Goal: Task Accomplishment & Management: Use online tool/utility

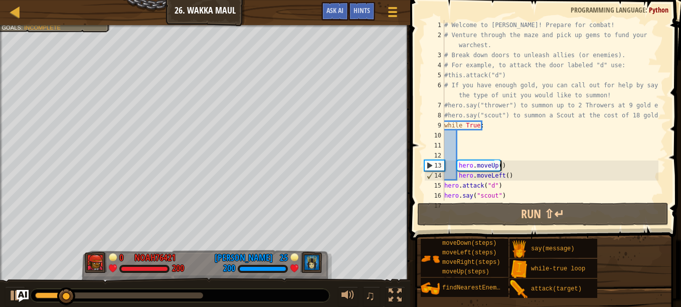
click at [502, 166] on div "# Welcome to [PERSON_NAME]! Prepare for combat! # Venture through the maze and …" at bounding box center [550, 120] width 216 height 201
click at [492, 128] on div "# Welcome to [PERSON_NAME]! Prepare for combat! # Venture through the maze and …" at bounding box center [550, 120] width 216 height 201
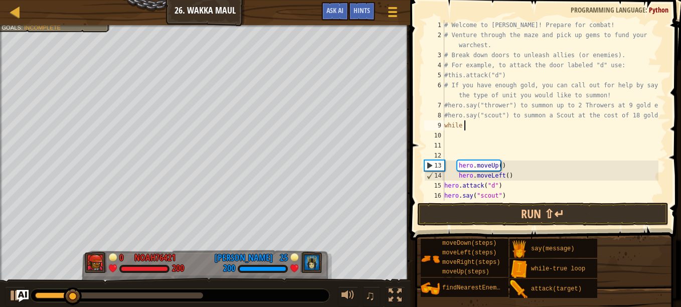
type textarea "w"
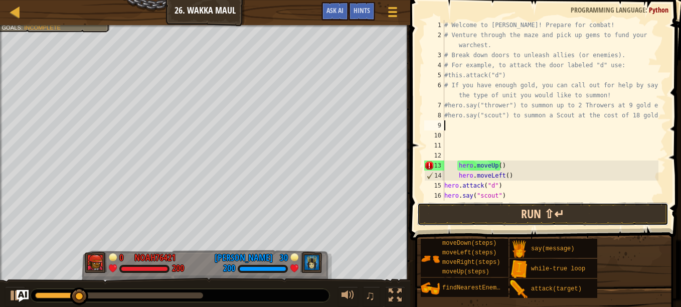
click at [498, 212] on button "Run ⇧↵" at bounding box center [542, 214] width 251 height 23
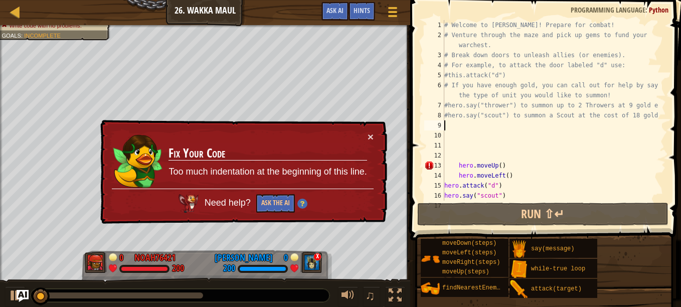
click at [451, 168] on div "# Welcome to [PERSON_NAME]! Prepare for combat! # Venture through the maze and …" at bounding box center [550, 120] width 216 height 201
click at [455, 168] on div "# Welcome to [PERSON_NAME]! Prepare for combat! # Venture through the maze and …" at bounding box center [550, 120] width 216 height 201
click at [461, 171] on div "# Welcome to [PERSON_NAME]! Prepare for combat! # Venture through the maze and …" at bounding box center [550, 120] width 216 height 201
click at [461, 166] on div "# Welcome to [PERSON_NAME]! Prepare for combat! # Venture through the maze and …" at bounding box center [550, 120] width 216 height 201
click at [459, 166] on div "# Welcome to [PERSON_NAME]! Prepare for combat! # Venture through the maze and …" at bounding box center [550, 120] width 216 height 201
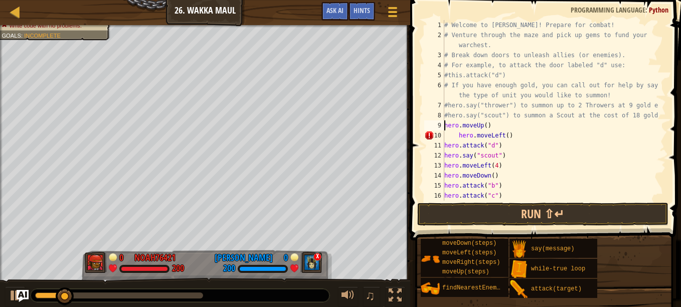
click at [457, 137] on div "# Welcome to [PERSON_NAME]! Prepare for combat! # Venture through the maze and …" at bounding box center [550, 120] width 216 height 201
type textarea "hero.moveLeft()"
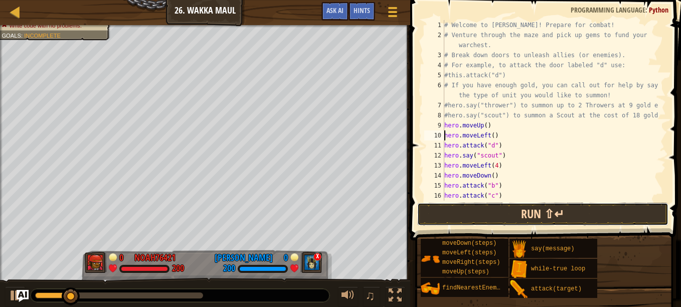
click at [493, 215] on button "Run ⇧↵" at bounding box center [542, 214] width 251 height 23
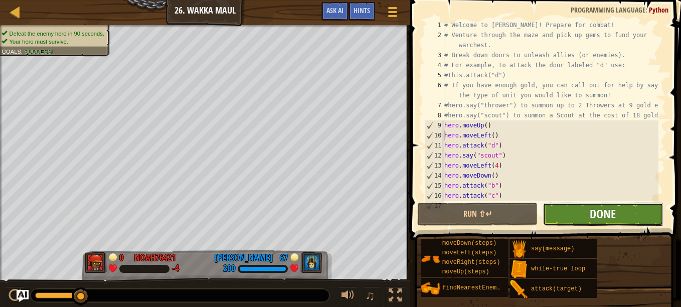
click at [598, 218] on span "Done" at bounding box center [603, 214] width 26 height 16
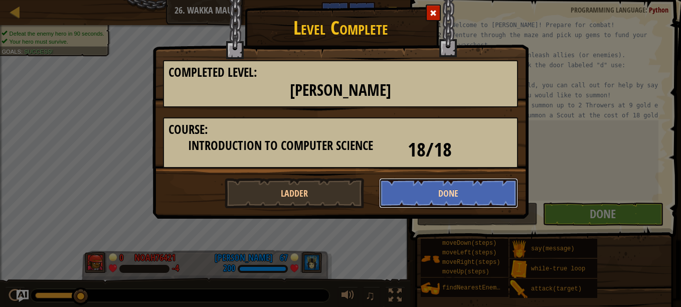
click at [412, 198] on button "Done" at bounding box center [448, 193] width 139 height 30
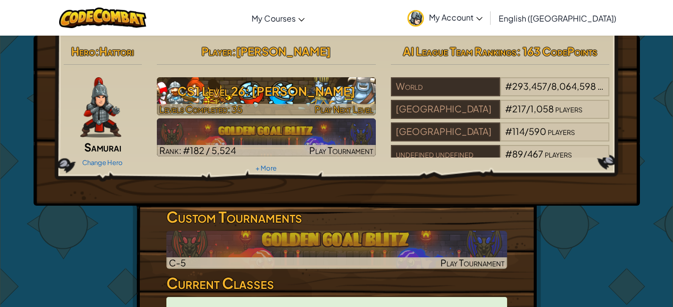
click at [289, 99] on h3 "CS1 Level 26: [PERSON_NAME]" at bounding box center [266, 91] width 219 height 23
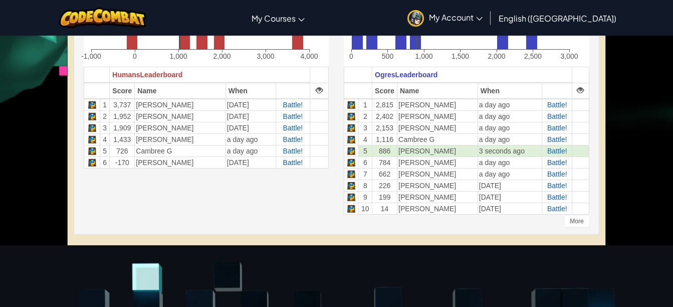
scroll to position [305, 0]
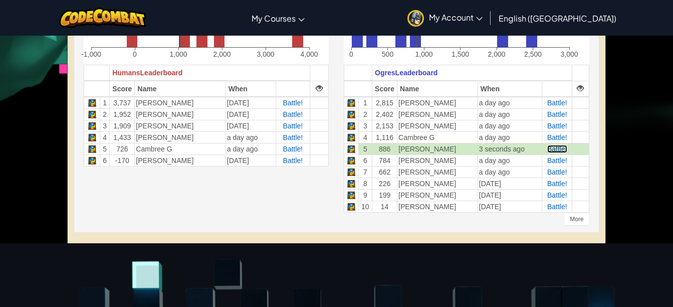
click at [555, 149] on span "Battle!" at bounding box center [558, 149] width 20 height 8
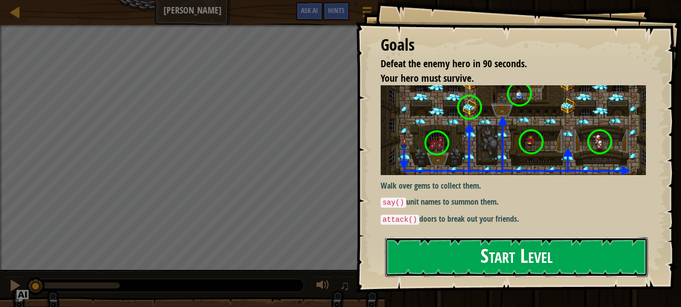
click at [489, 252] on button "Start Level" at bounding box center [516, 257] width 263 height 40
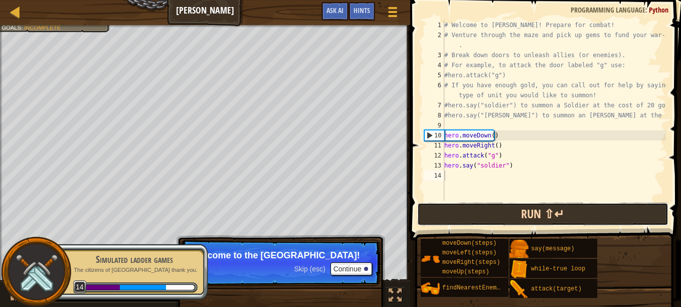
click at [527, 215] on button "Run ⇧↵" at bounding box center [542, 214] width 251 height 23
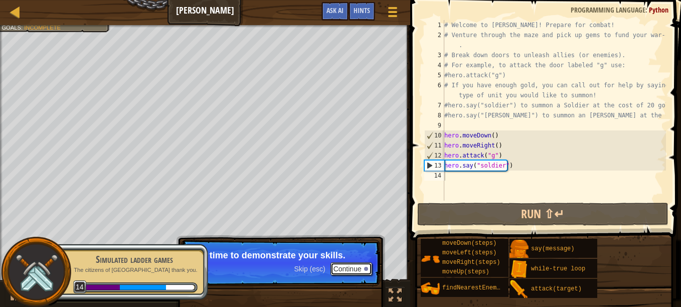
click at [353, 268] on button "Continue" at bounding box center [351, 268] width 42 height 13
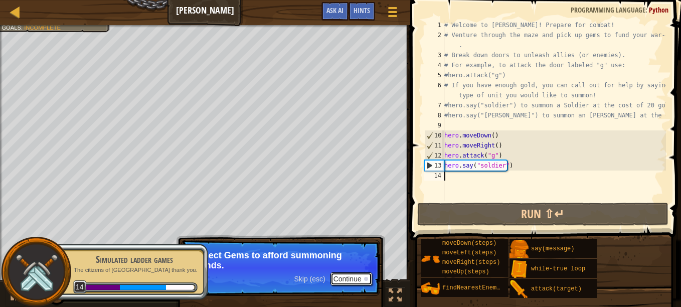
click at [352, 280] on button "Continue" at bounding box center [351, 278] width 42 height 13
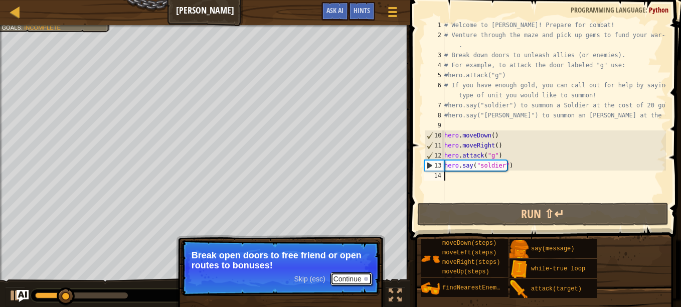
click at [355, 284] on button "Continue" at bounding box center [351, 278] width 42 height 13
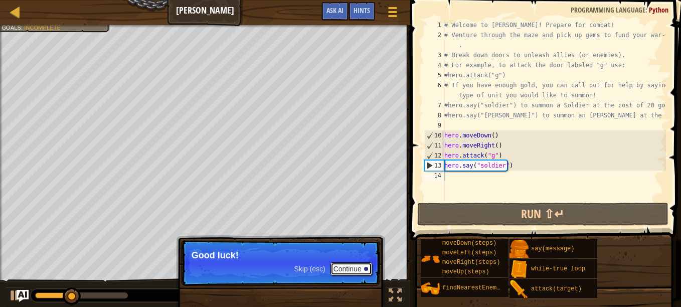
click at [349, 269] on button "Continue" at bounding box center [351, 268] width 42 height 13
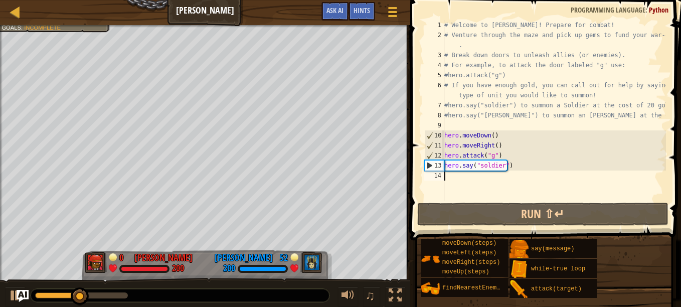
type textarea "h"
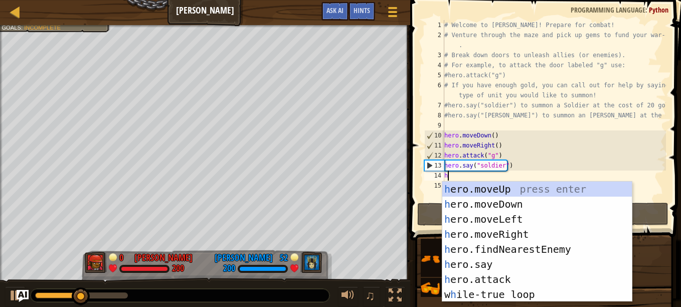
scroll to position [5, 0]
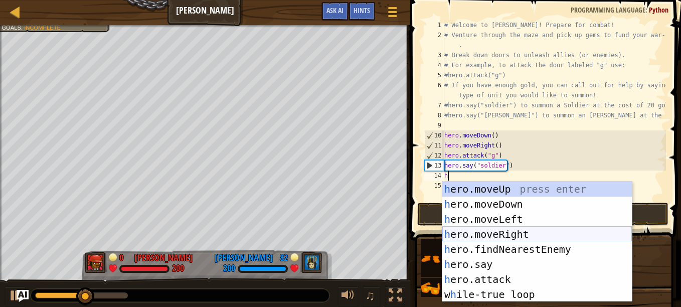
click at [479, 233] on div "h ero.moveUp press enter h ero.moveDown press enter h ero.moveLeft press enter …" at bounding box center [537, 257] width 190 height 150
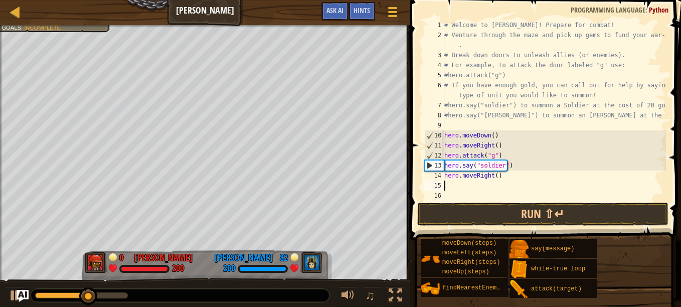
click at [494, 176] on div "# Welcome to [PERSON_NAME]! Prepare for combat! # Venture through the maze and …" at bounding box center [554, 120] width 224 height 201
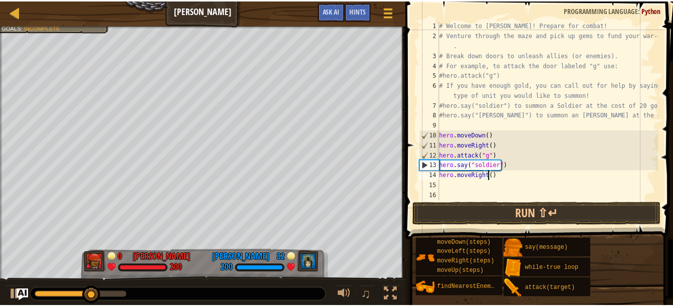
scroll to position [5, 4]
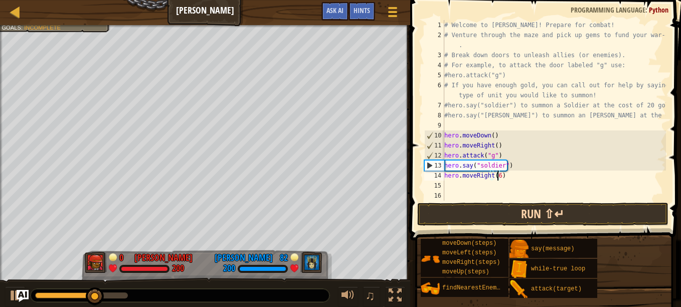
type textarea "hero.moveRight(6)"
click at [508, 213] on button "Run ⇧↵" at bounding box center [542, 214] width 251 height 23
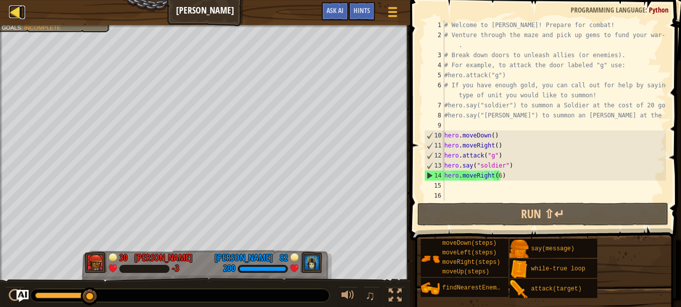
click at [17, 10] on div at bounding box center [15, 12] width 13 height 13
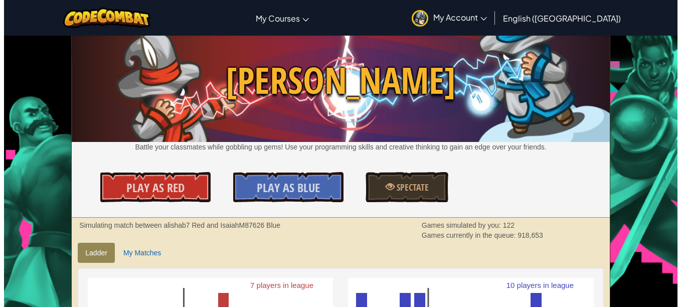
scroll to position [19, 0]
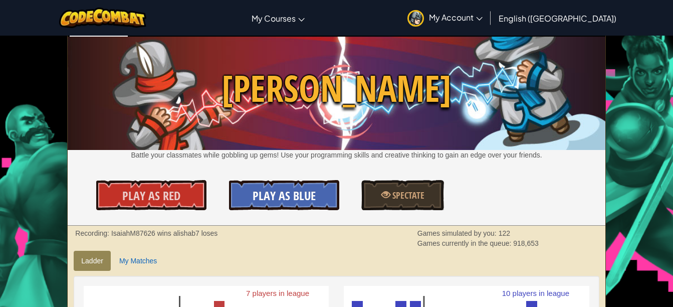
click at [248, 199] on link "Play As Blue" at bounding box center [284, 195] width 110 height 30
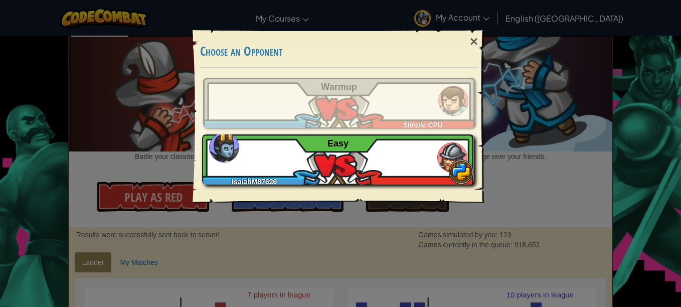
click at [321, 162] on div "IsaiahM87626 Easy" at bounding box center [338, 159] width 272 height 50
